Goal: Check status: Check status

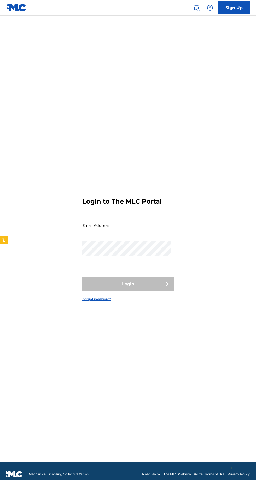
click at [130, 233] on input "Email Address" at bounding box center [126, 225] width 88 height 15
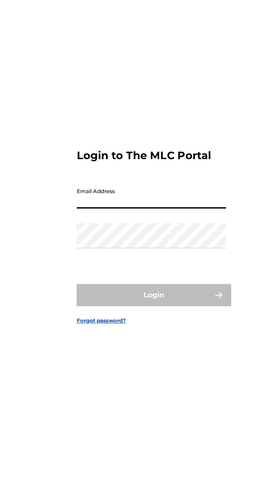
type input "[EMAIL_ADDRESS][DOMAIN_NAME]"
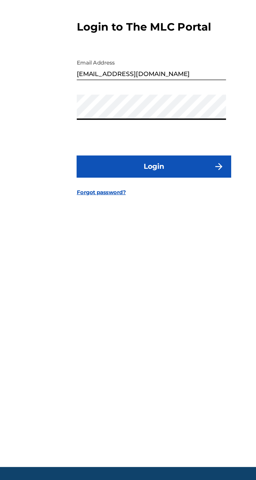
click at [121, 290] on button "Login" at bounding box center [127, 283] width 91 height 13
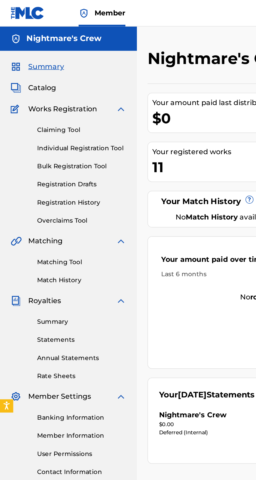
click at [50, 118] on link "Registration History" at bounding box center [48, 119] width 53 height 5
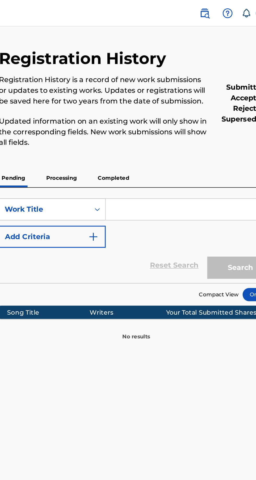
click at [125, 104] on p "Processing" at bounding box center [124, 105] width 21 height 11
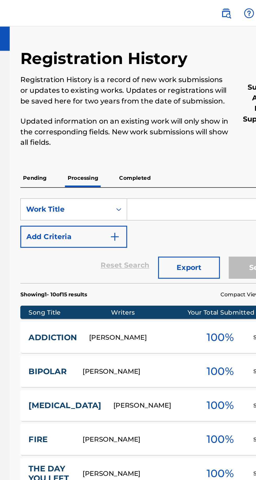
scroll to position [7, 0]
click at [156, 100] on p "Completed" at bounding box center [155, 105] width 22 height 11
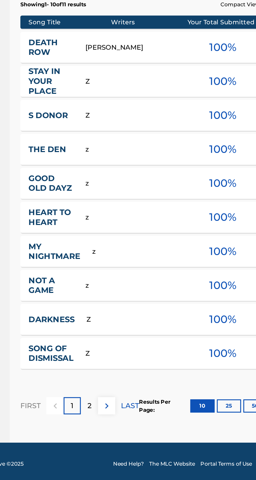
click at [138, 434] on img at bounding box center [138, 433] width 6 height 6
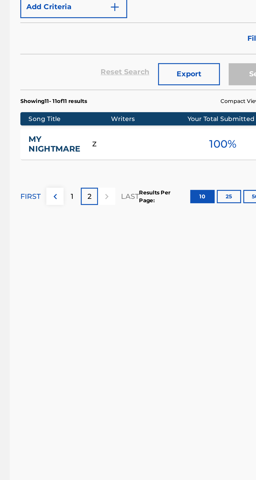
click at [108, 252] on img at bounding box center [108, 252] width 6 height 6
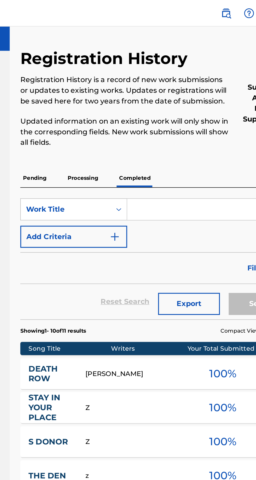
click at [94, 107] on p "Pending" at bounding box center [95, 105] width 17 height 11
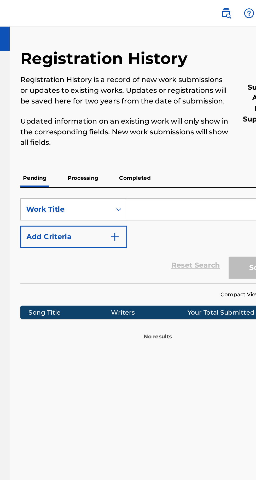
click at [120, 103] on p "Processing" at bounding box center [124, 105] width 21 height 11
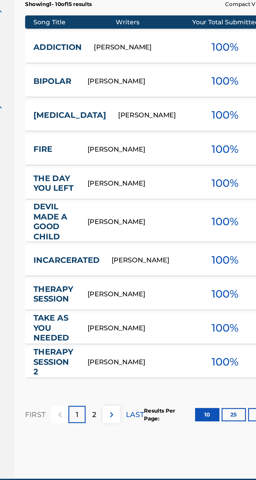
click at [135, 417] on img at bounding box center [138, 417] width 6 height 6
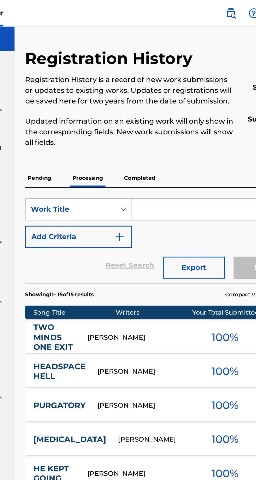
click at [151, 101] on p "Completed" at bounding box center [155, 105] width 22 height 11
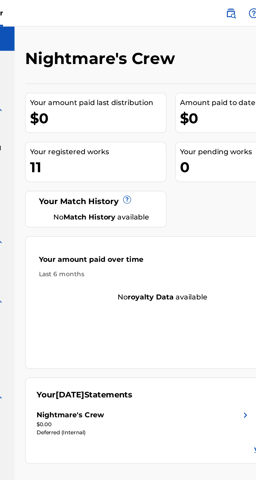
click at [173, 244] on div "Nightmare's Crew" at bounding box center [157, 245] width 127 height 6
